Goal: Purchase product/service

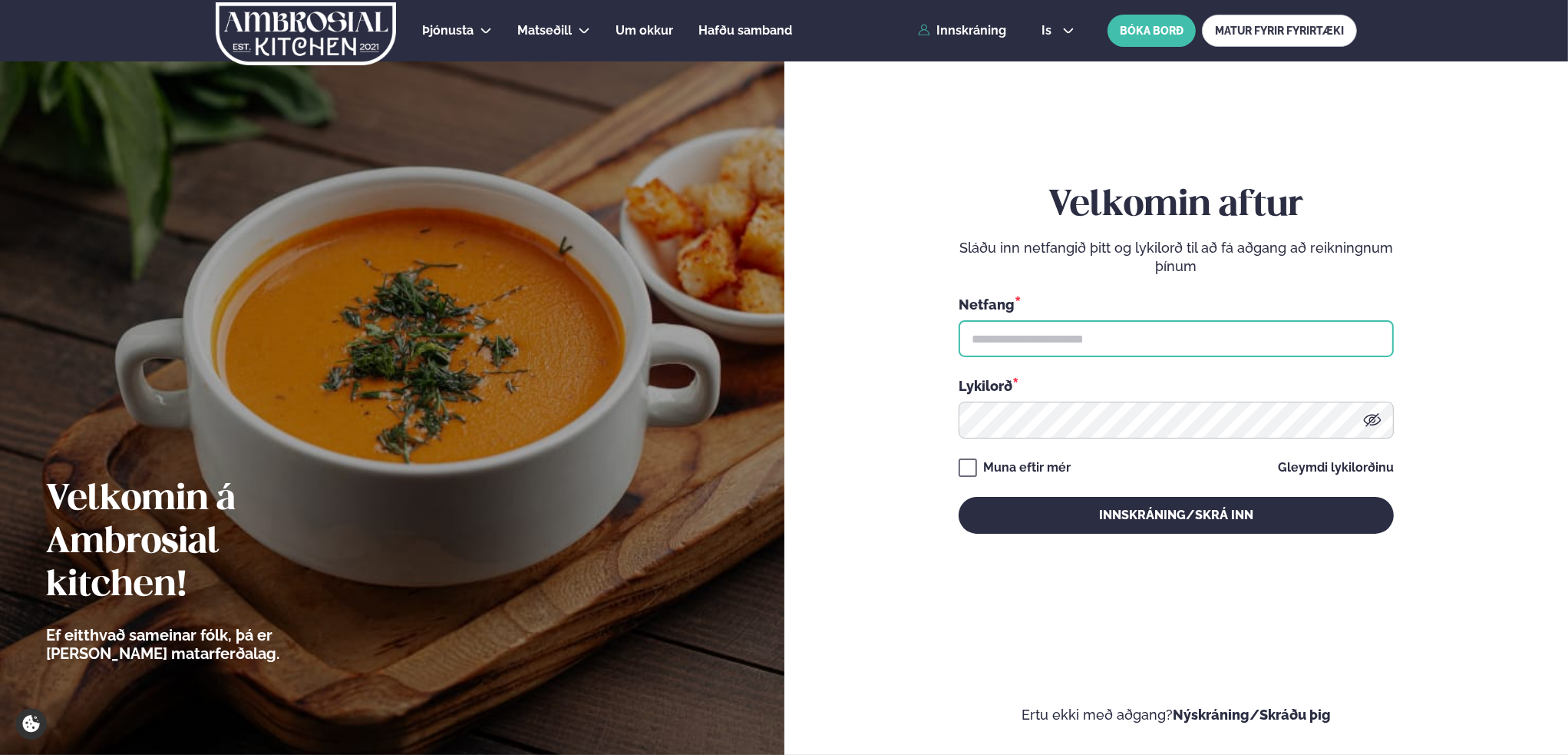
click at [1068, 337] on input "text" at bounding box center [1176, 339] width 435 height 37
type input "**********"
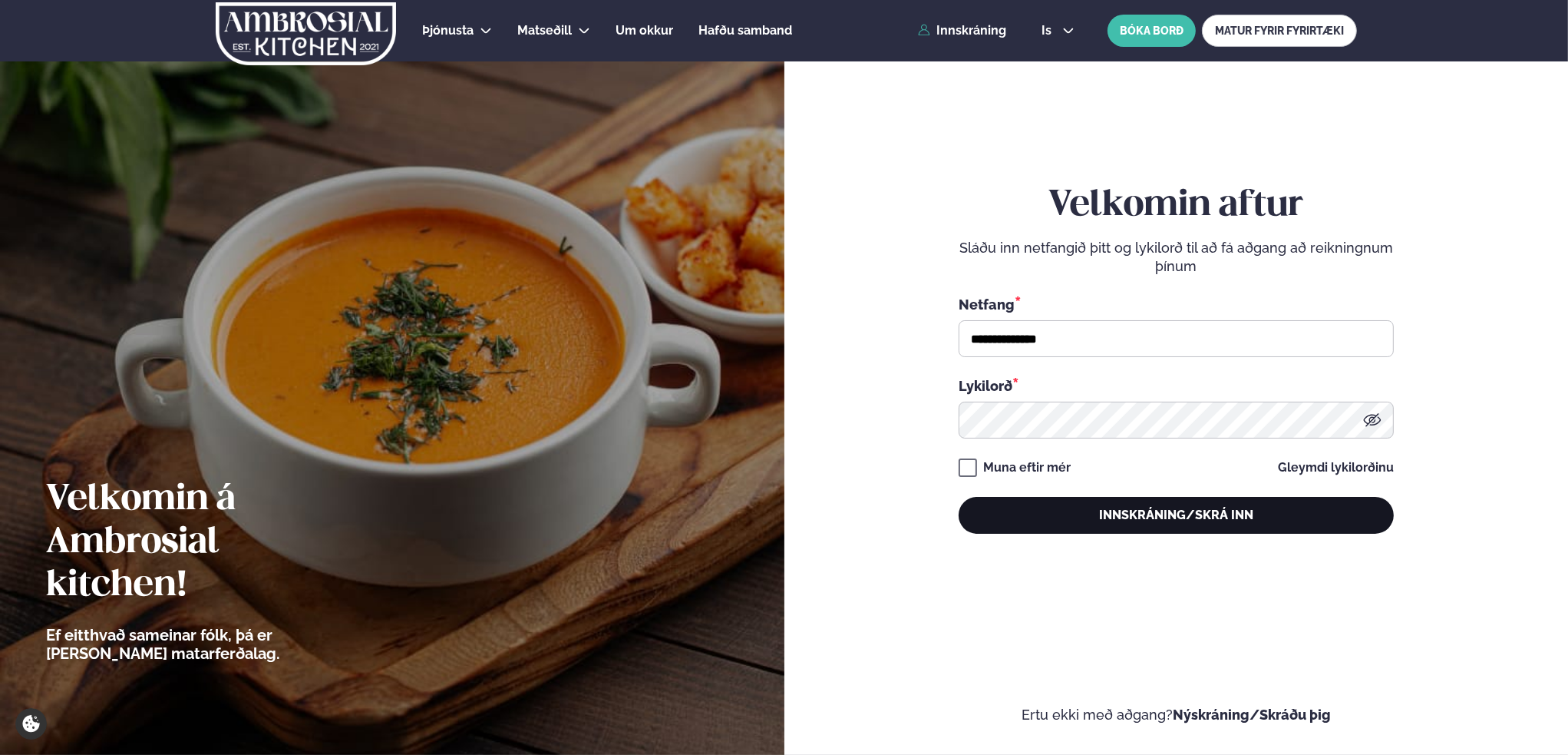
click at [1187, 520] on button "Innskráning/Skrá inn" at bounding box center [1176, 515] width 435 height 37
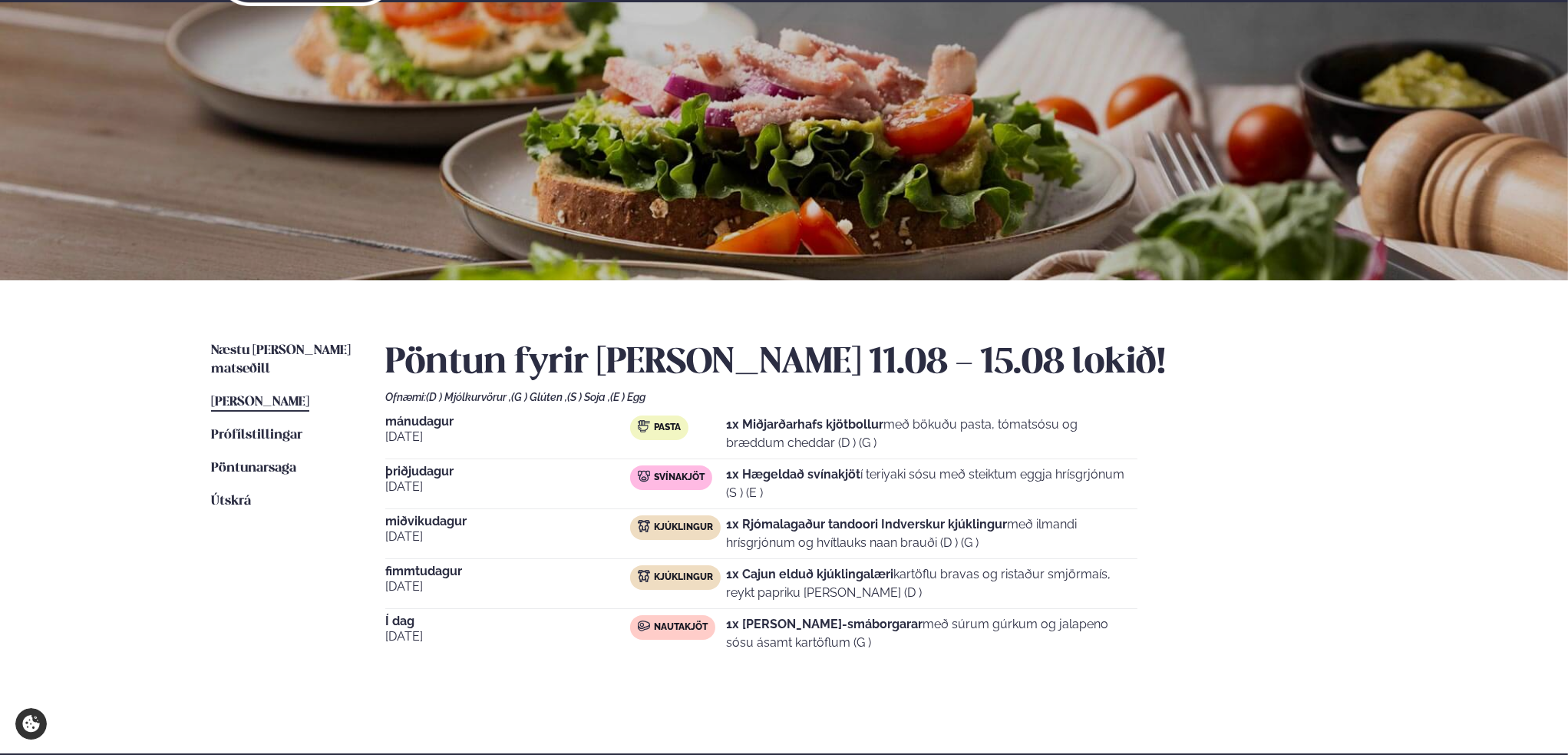
scroll to position [154, 0]
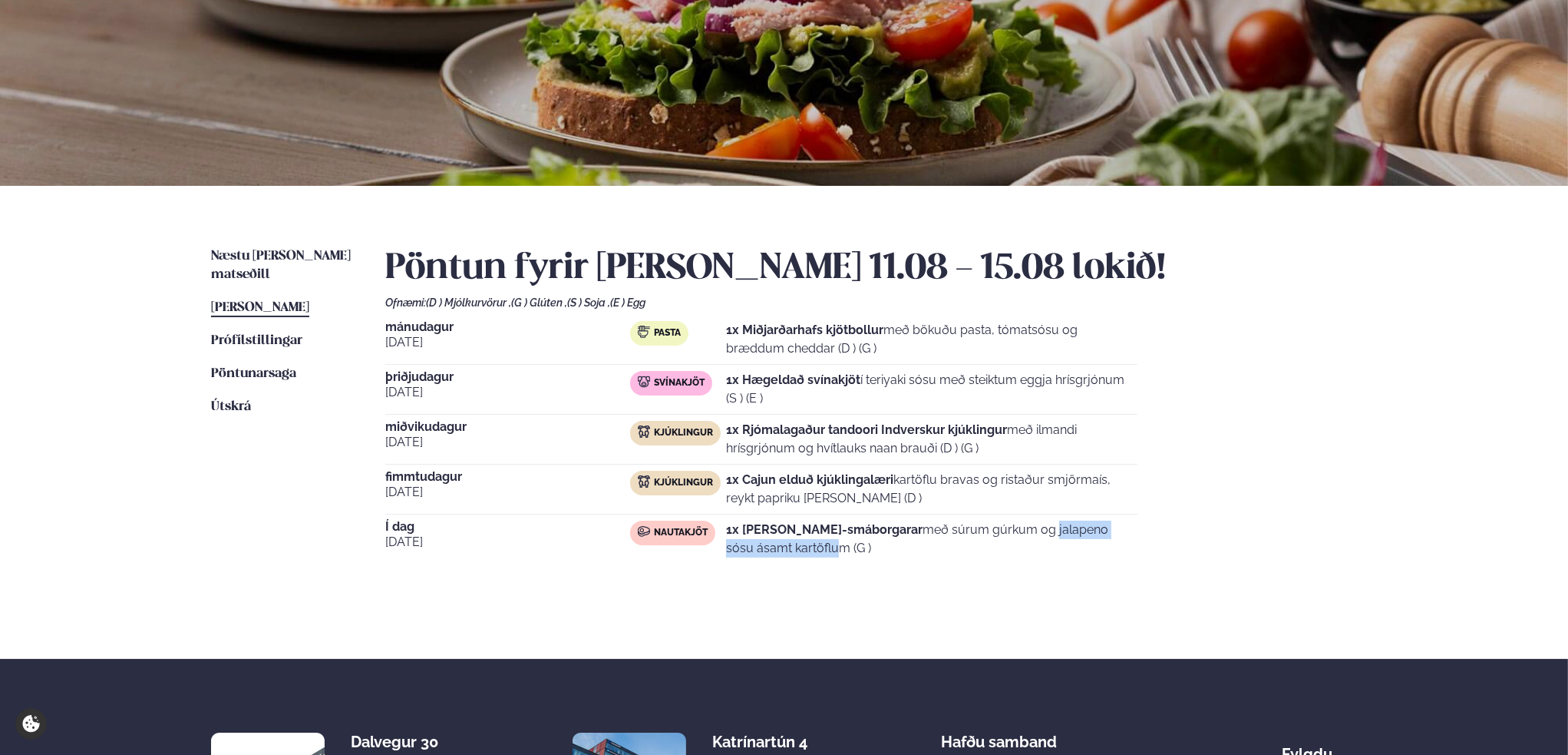
drag, startPoint x: 908, startPoint y: 530, endPoint x: 1087, endPoint y: 528, distance: 179.0
click at [1087, 528] on p "1x [PERSON_NAME]-smáborgarar með súrum gúrkum og jalapeno sósu ásamt kartöflum …" at bounding box center [932, 539] width 412 height 37
click at [1004, 531] on p "1x [PERSON_NAME]-smáborgarar með súrum gúrkum og jalapeno sósu ásamt kartöflum …" at bounding box center [932, 539] width 412 height 37
click at [252, 256] on span "Næstu [PERSON_NAME] matseðill" at bounding box center [281, 265] width 139 height 31
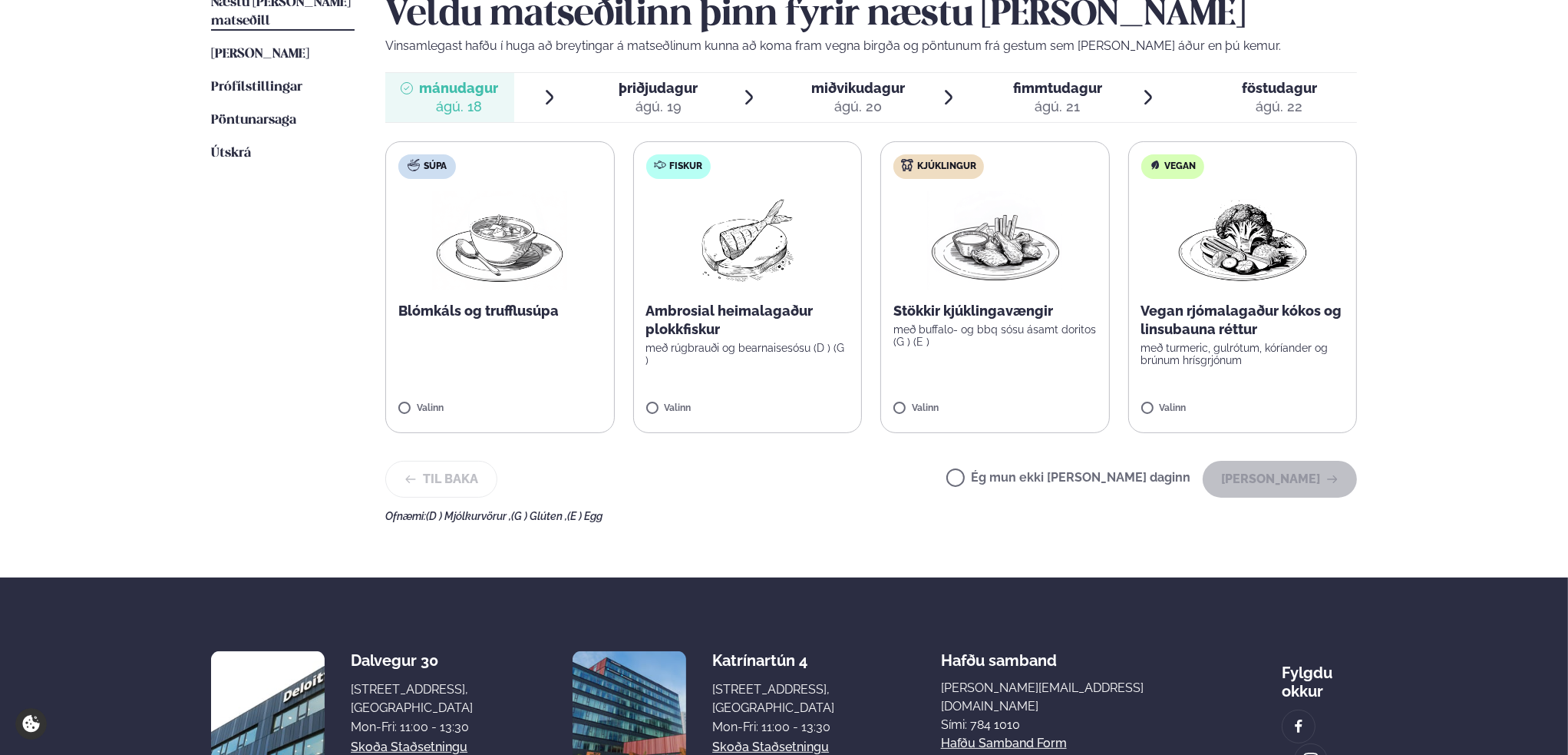
scroll to position [384, 0]
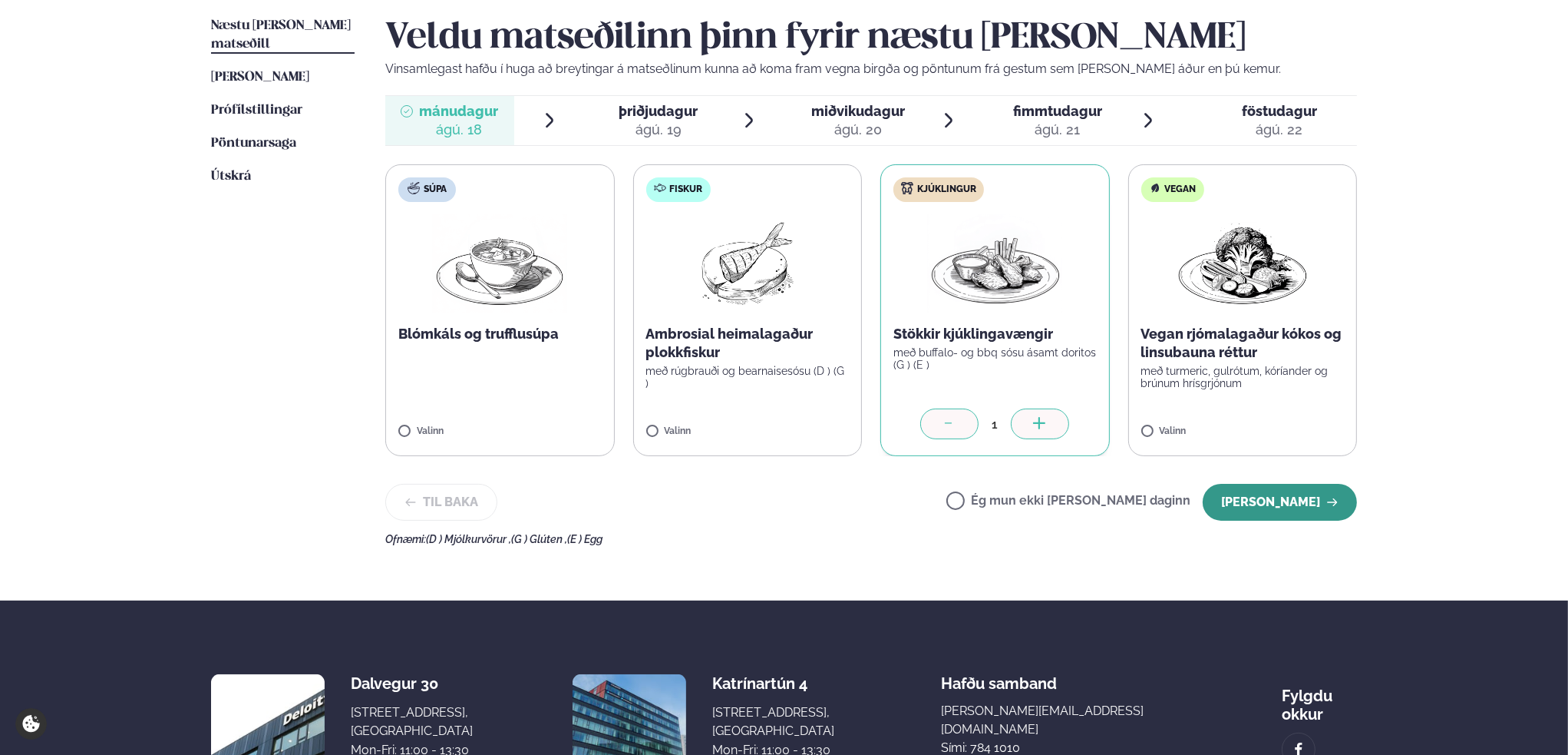
click at [1305, 500] on button "[PERSON_NAME]" at bounding box center [1280, 502] width 155 height 37
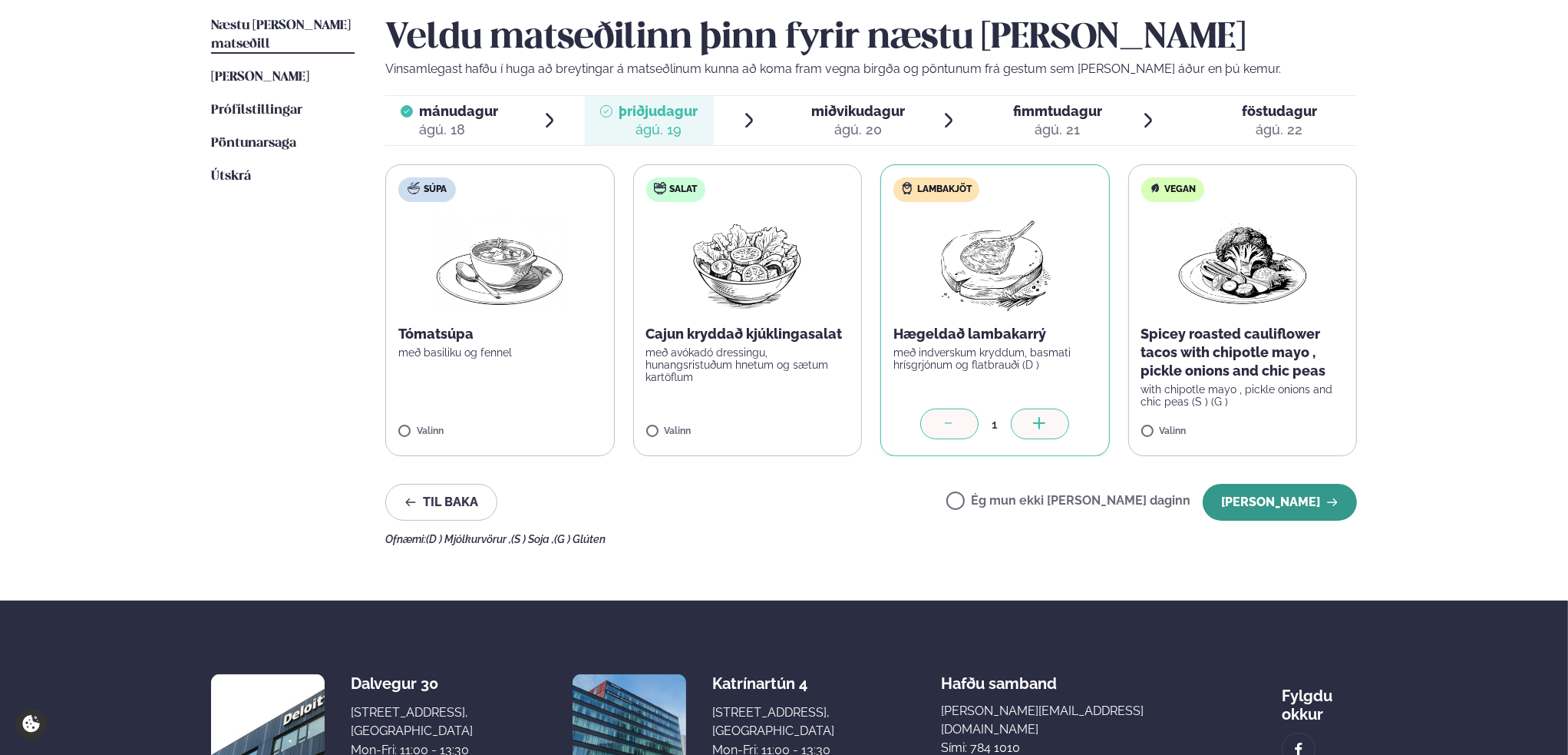
click at [1314, 499] on button "[PERSON_NAME]" at bounding box center [1280, 502] width 155 height 37
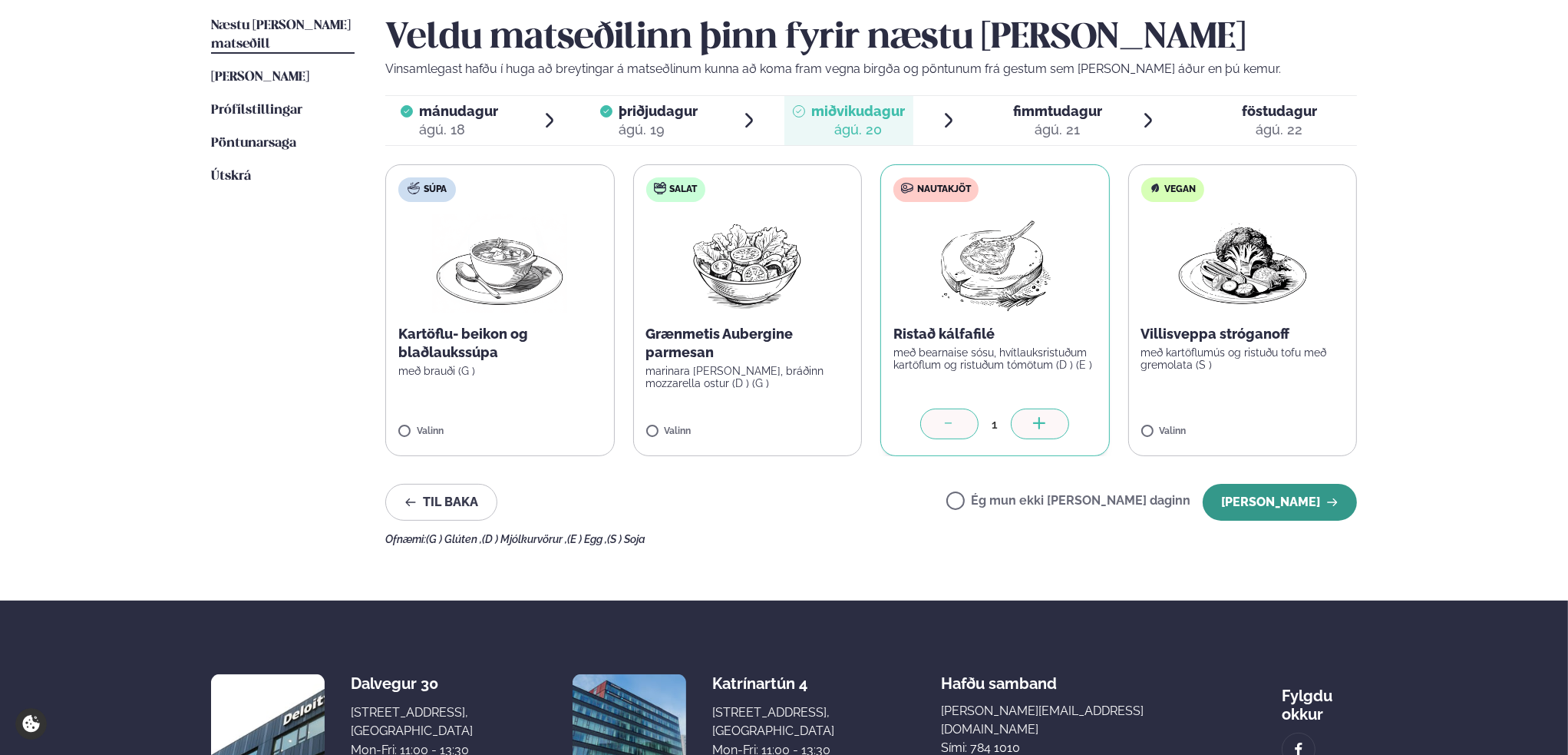
click at [1318, 497] on button "[PERSON_NAME]" at bounding box center [1280, 502] width 155 height 37
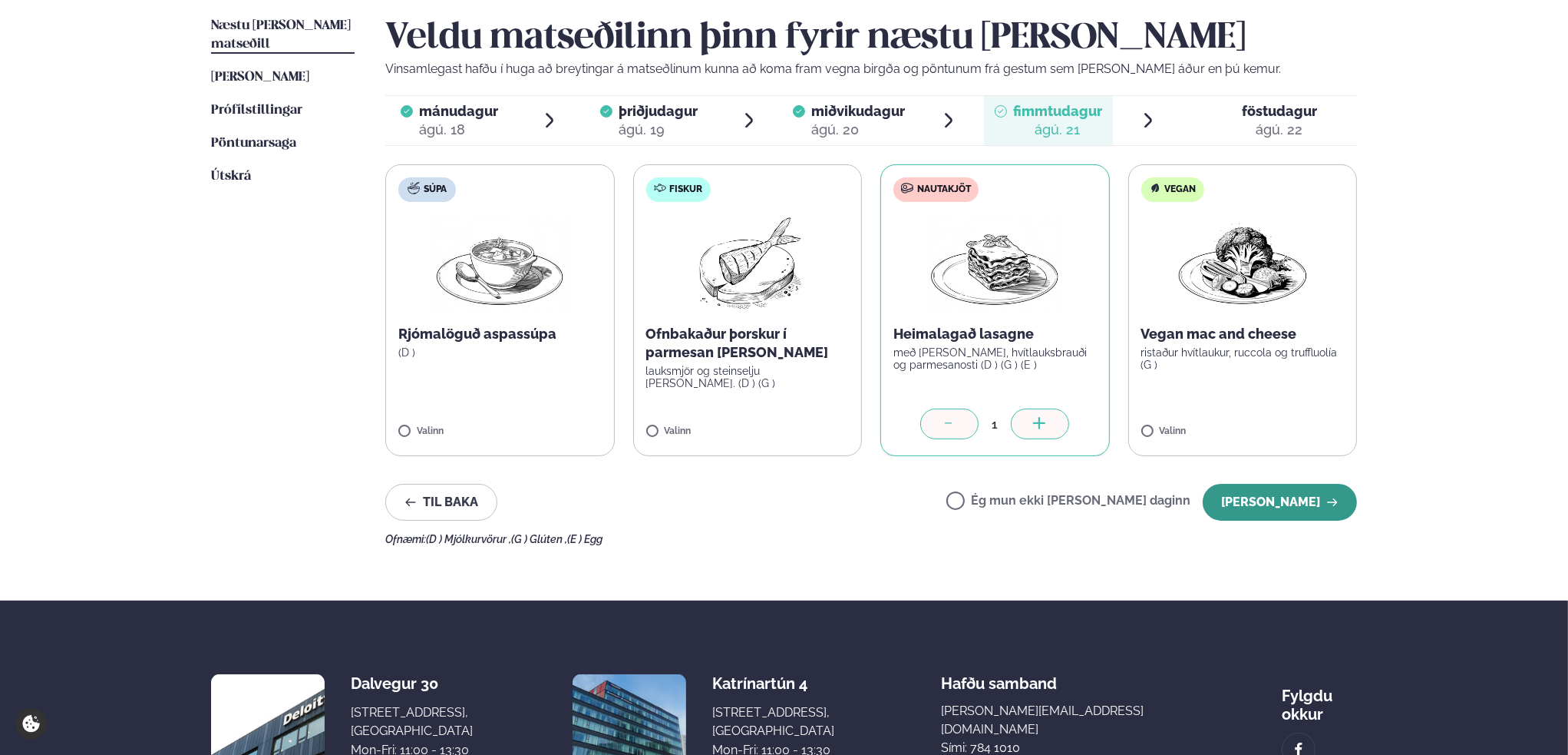
click at [1296, 502] on button "[PERSON_NAME]" at bounding box center [1280, 502] width 155 height 37
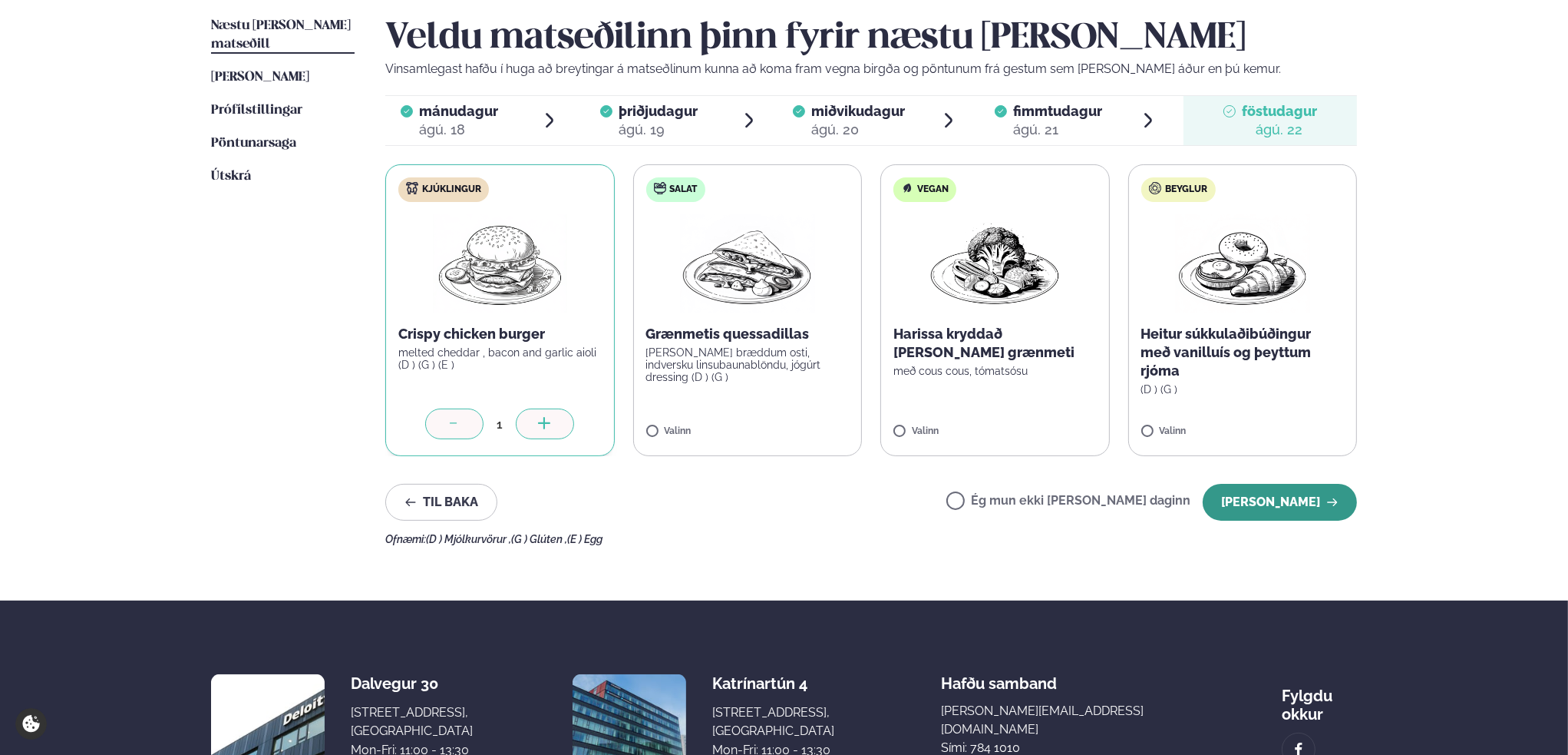
click at [1308, 500] on button "[PERSON_NAME]" at bounding box center [1280, 502] width 155 height 37
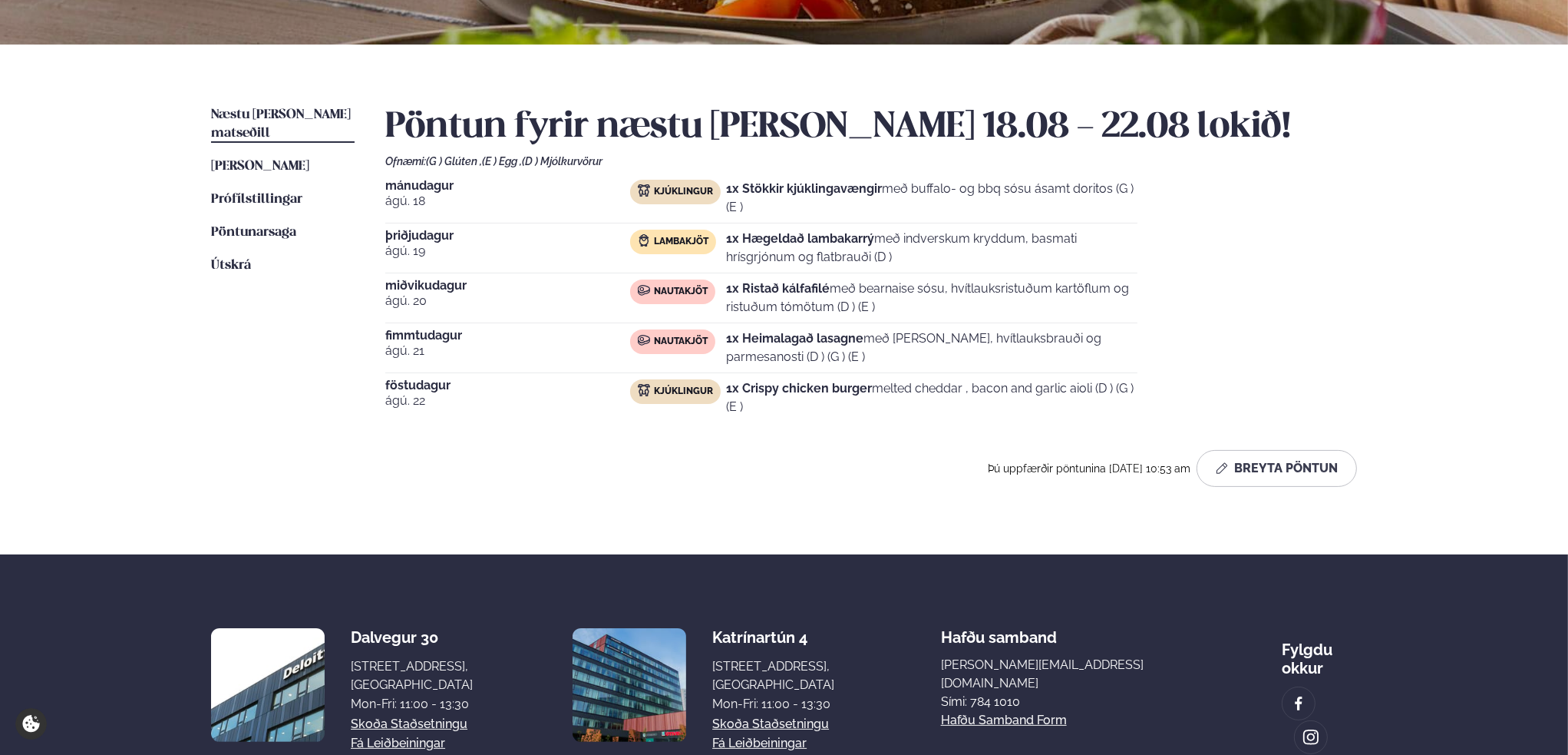
scroll to position [0, 0]
